Goal: Task Accomplishment & Management: Manage account settings

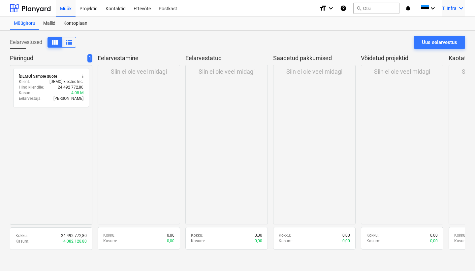
click at [452, 9] on span "T. Infra" at bounding box center [449, 8] width 15 height 5
click at [75, 21] on div at bounding box center [237, 135] width 475 height 271
click at [74, 24] on div "Kontoplaan" at bounding box center [75, 23] width 32 height 13
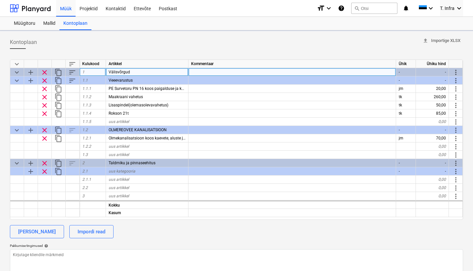
type textarea "x"
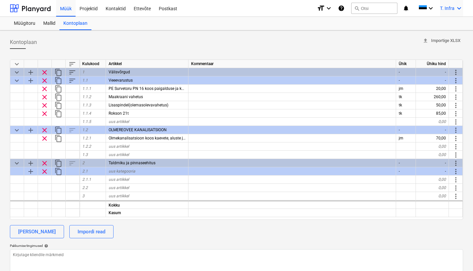
click at [451, 7] on span "T. Infra" at bounding box center [447, 8] width 15 height 5
click at [443, 39] on div "Logi välja" at bounding box center [444, 36] width 40 height 11
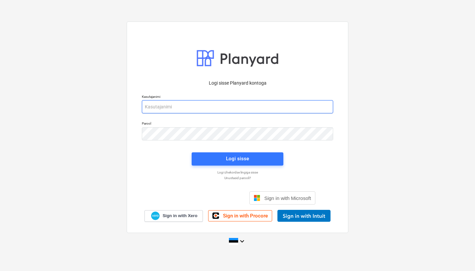
type input "[EMAIL_ADDRESS][DOMAIN_NAME]"
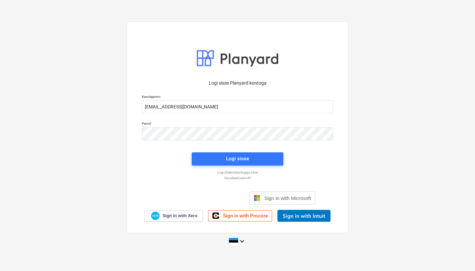
click at [221, 198] on div "Logi sisse Google’i kontoga. Avaneb uuel vahelehel" at bounding box center [202, 197] width 85 height 15
